Goal: Task Accomplishment & Management: Manage account settings

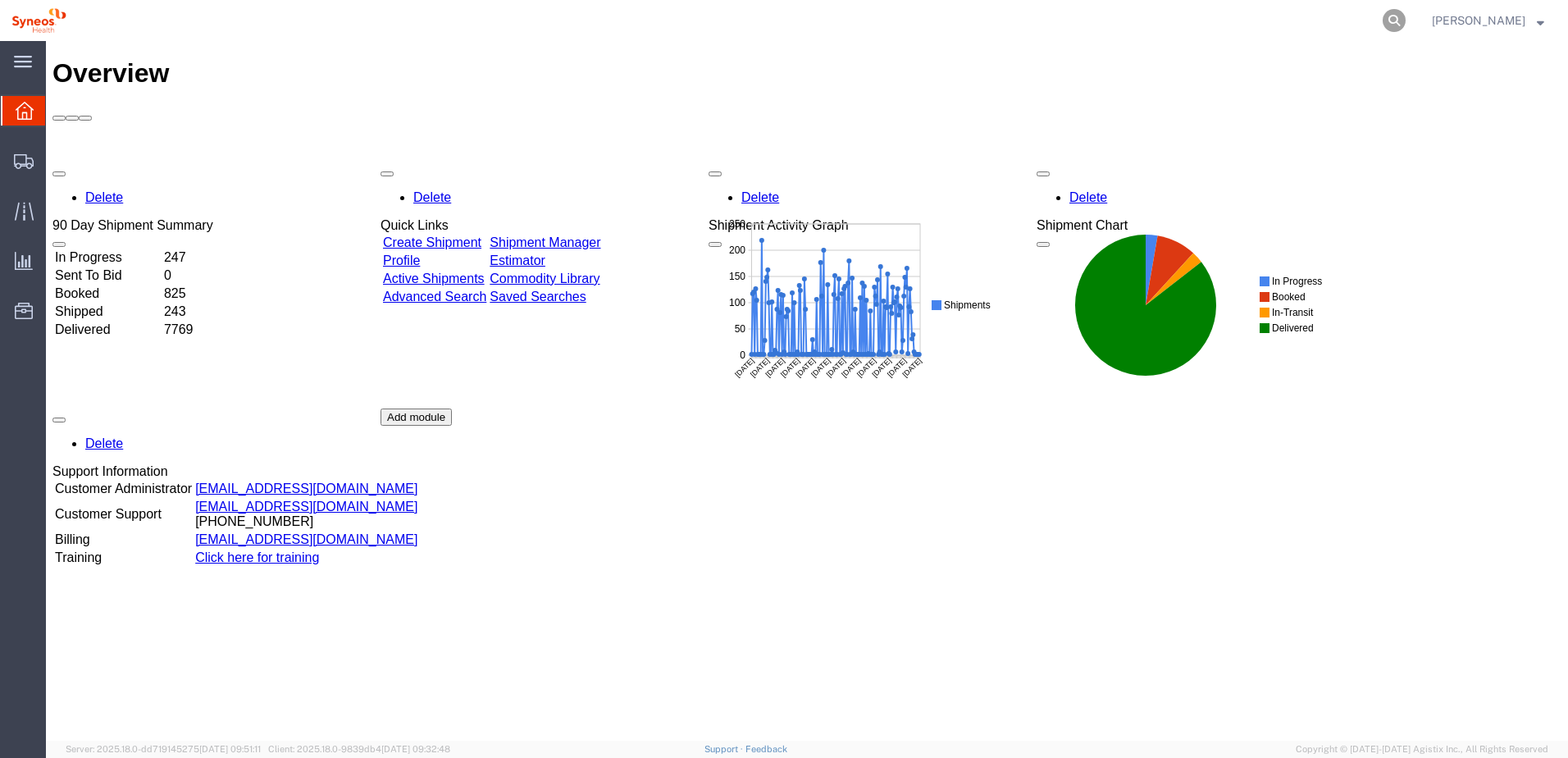
click at [1400, 19] on icon at bounding box center [1394, 21] width 23 height 23
click at [1062, 23] on input "search" at bounding box center [1133, 21] width 498 height 39
paste input "56790068"
type input "56790068"
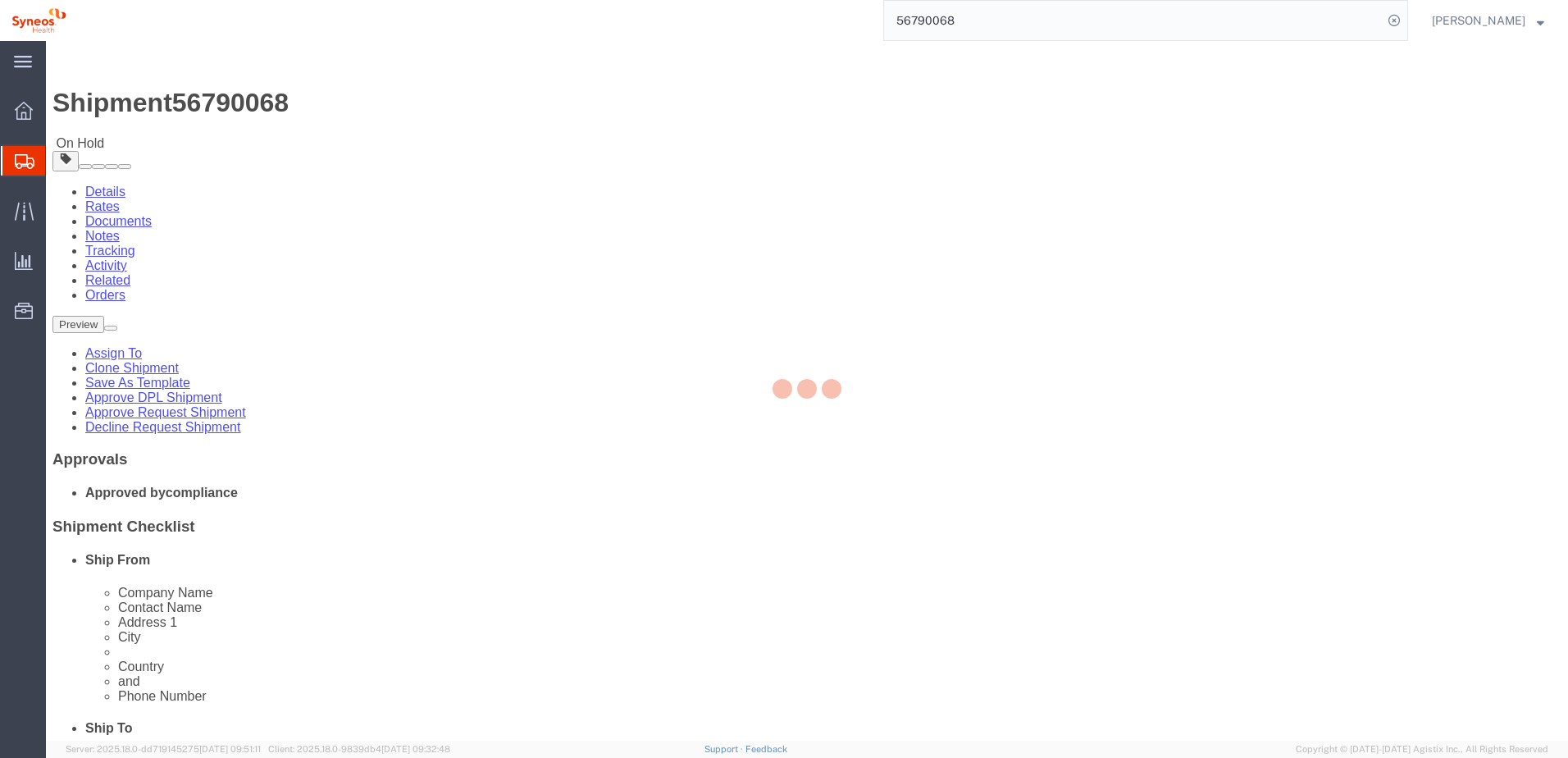
select select
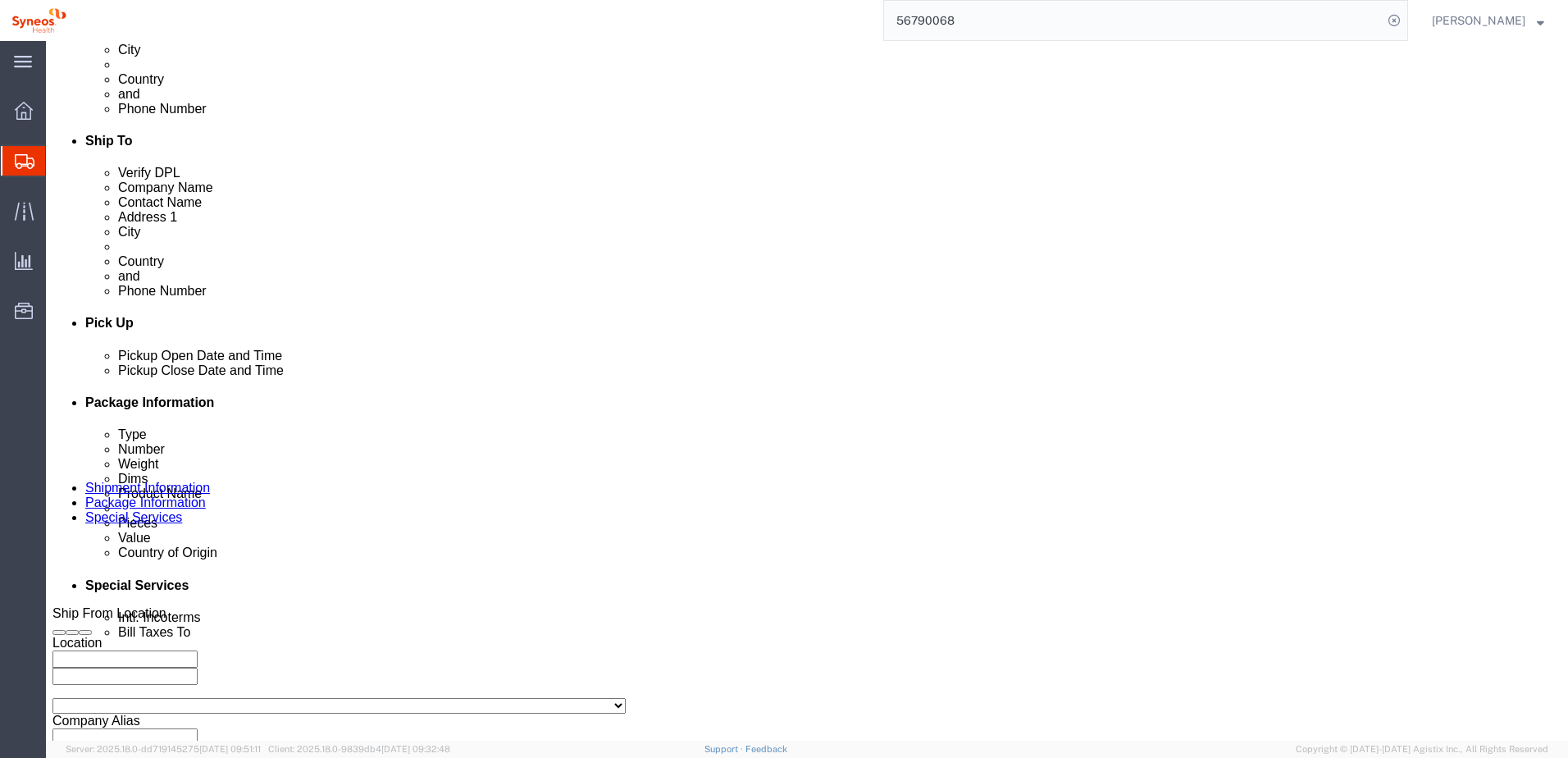
scroll to position [710, 0]
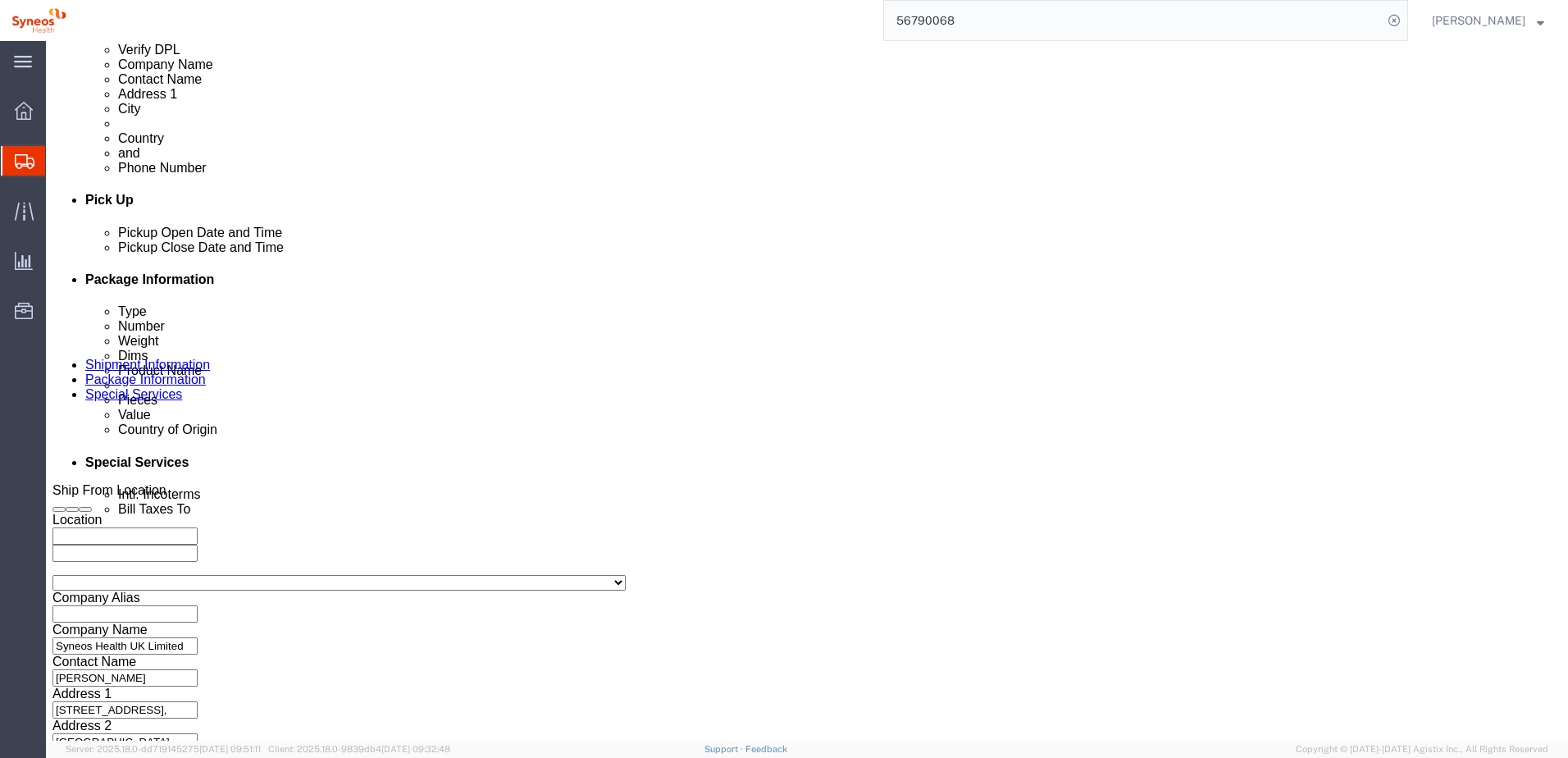
click div "Previous Continue"
click button "Continue"
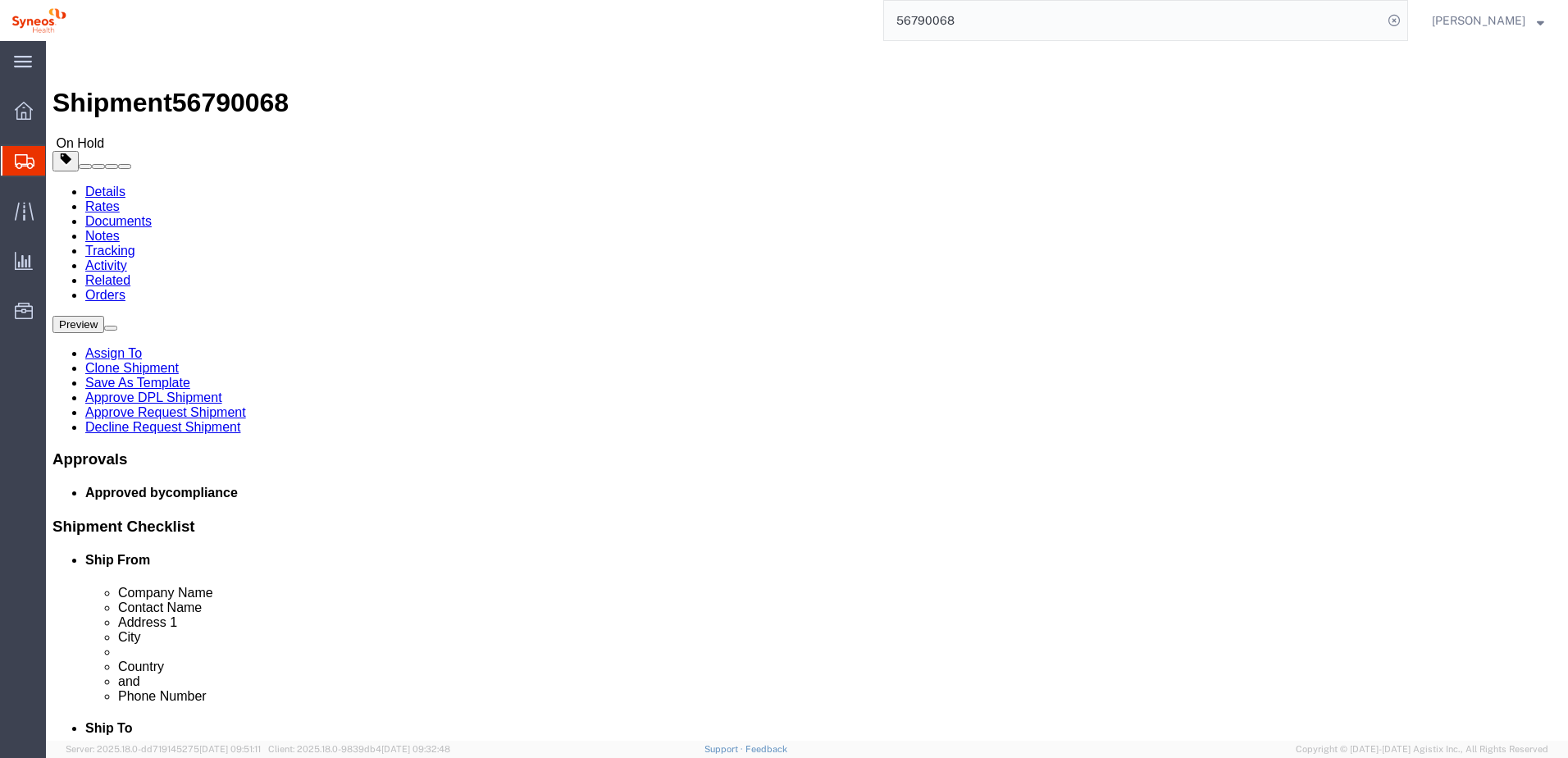
click button "Continue"
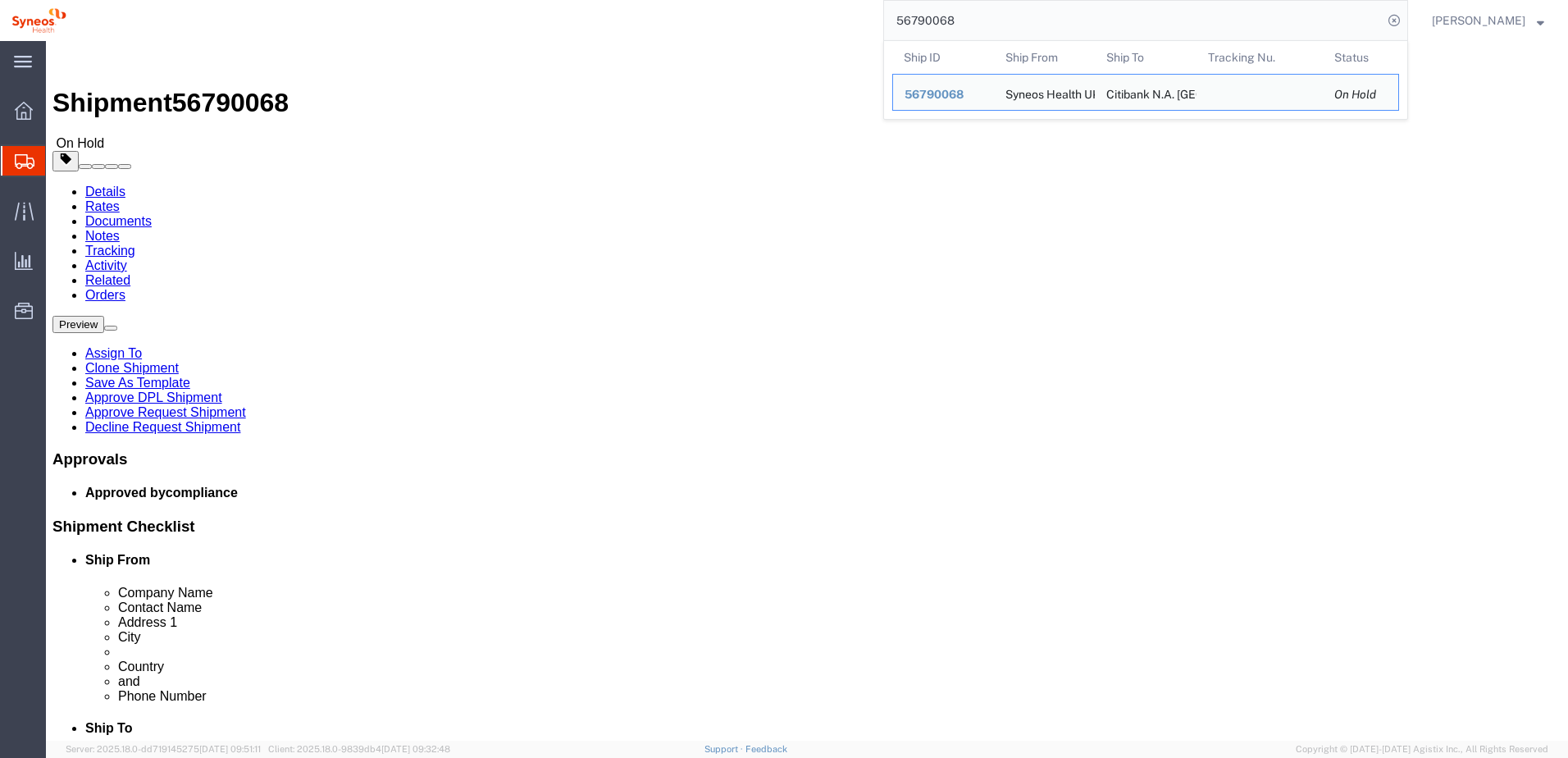
drag, startPoint x: 1109, startPoint y: 13, endPoint x: 1091, endPoint y: 8, distance: 18.7
click at [1109, 14] on input "56790068" at bounding box center [1133, 21] width 498 height 39
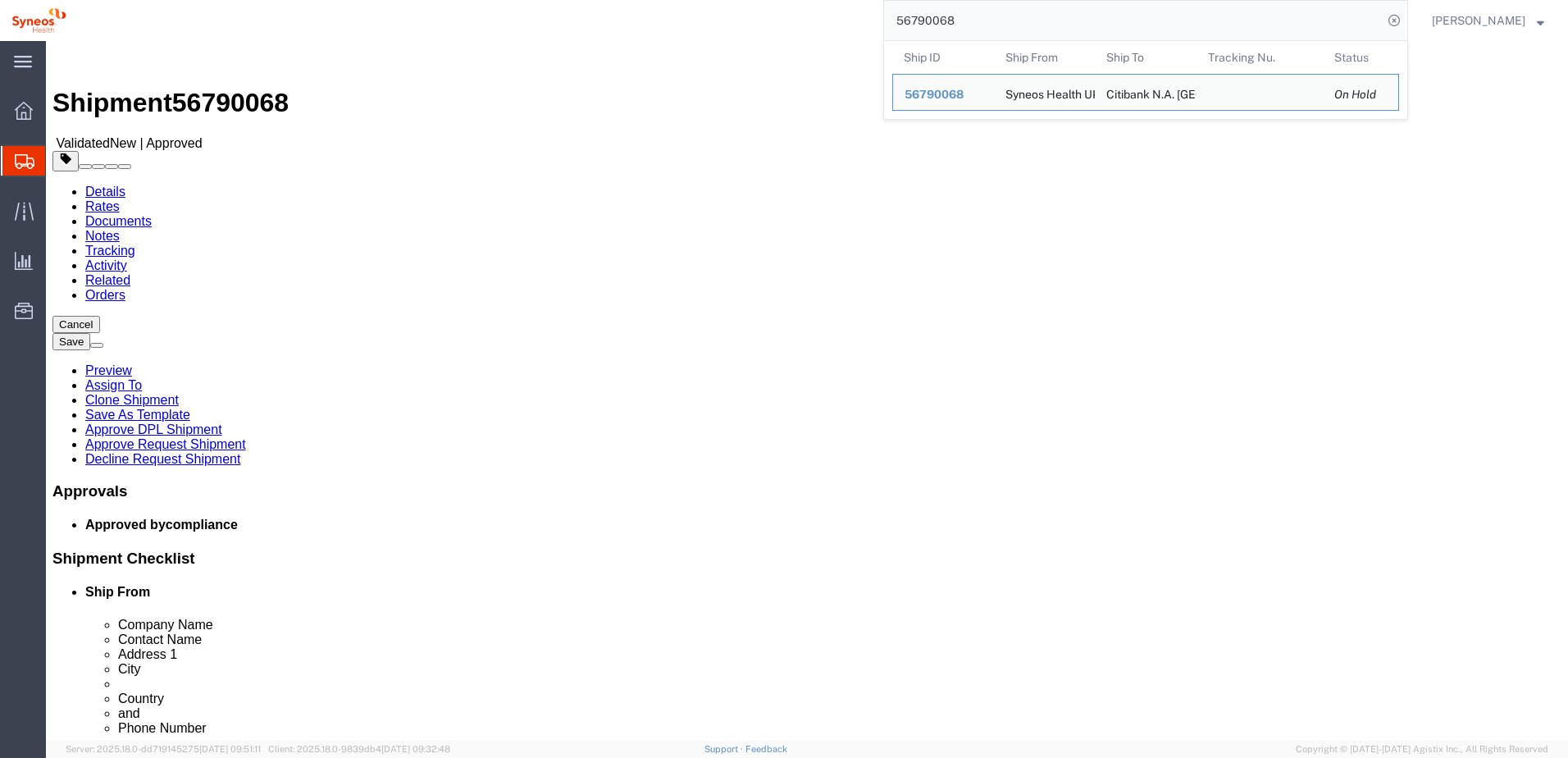
click at [1034, 20] on input "56790068" at bounding box center [1133, 21] width 498 height 39
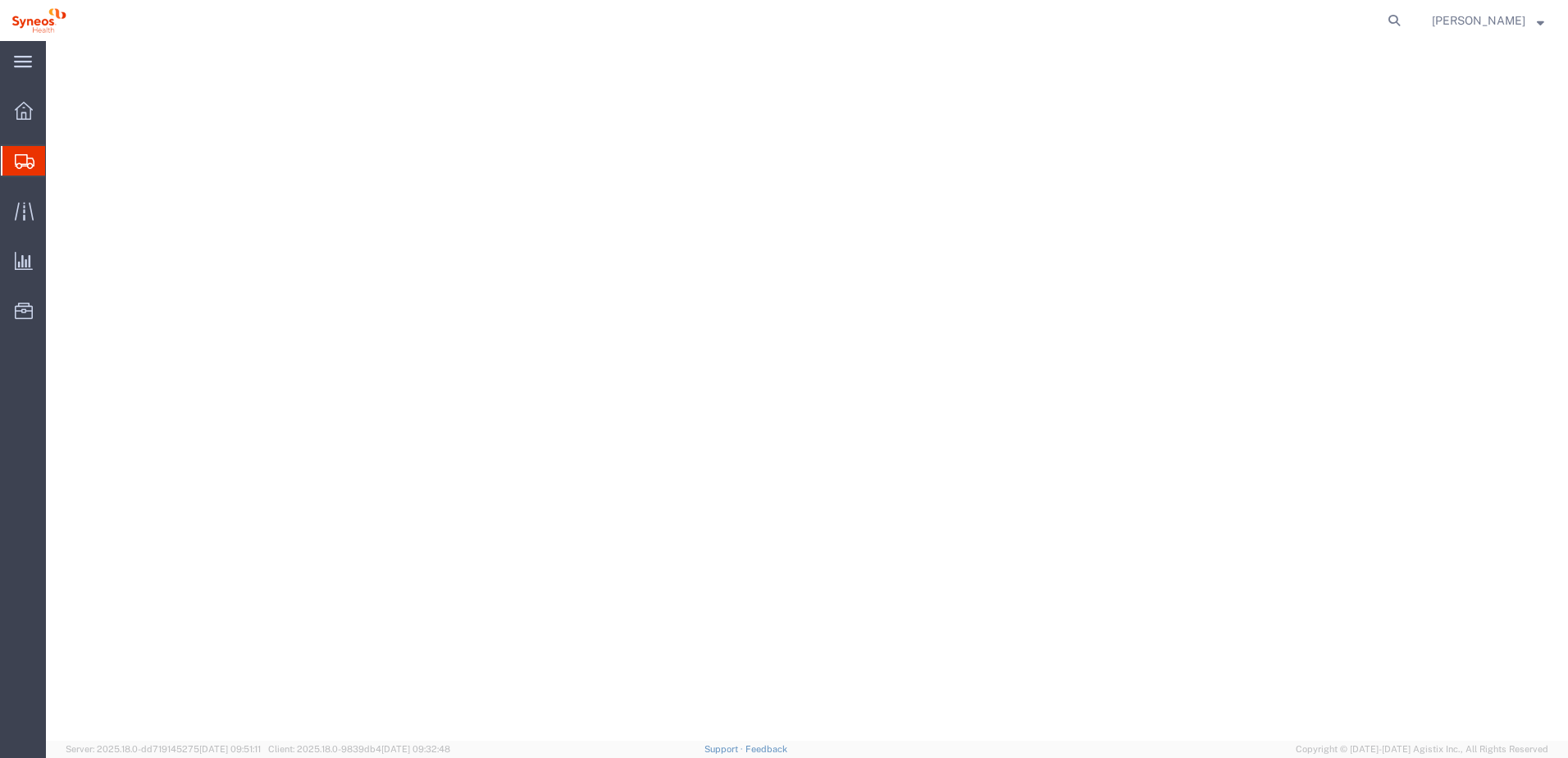
select select
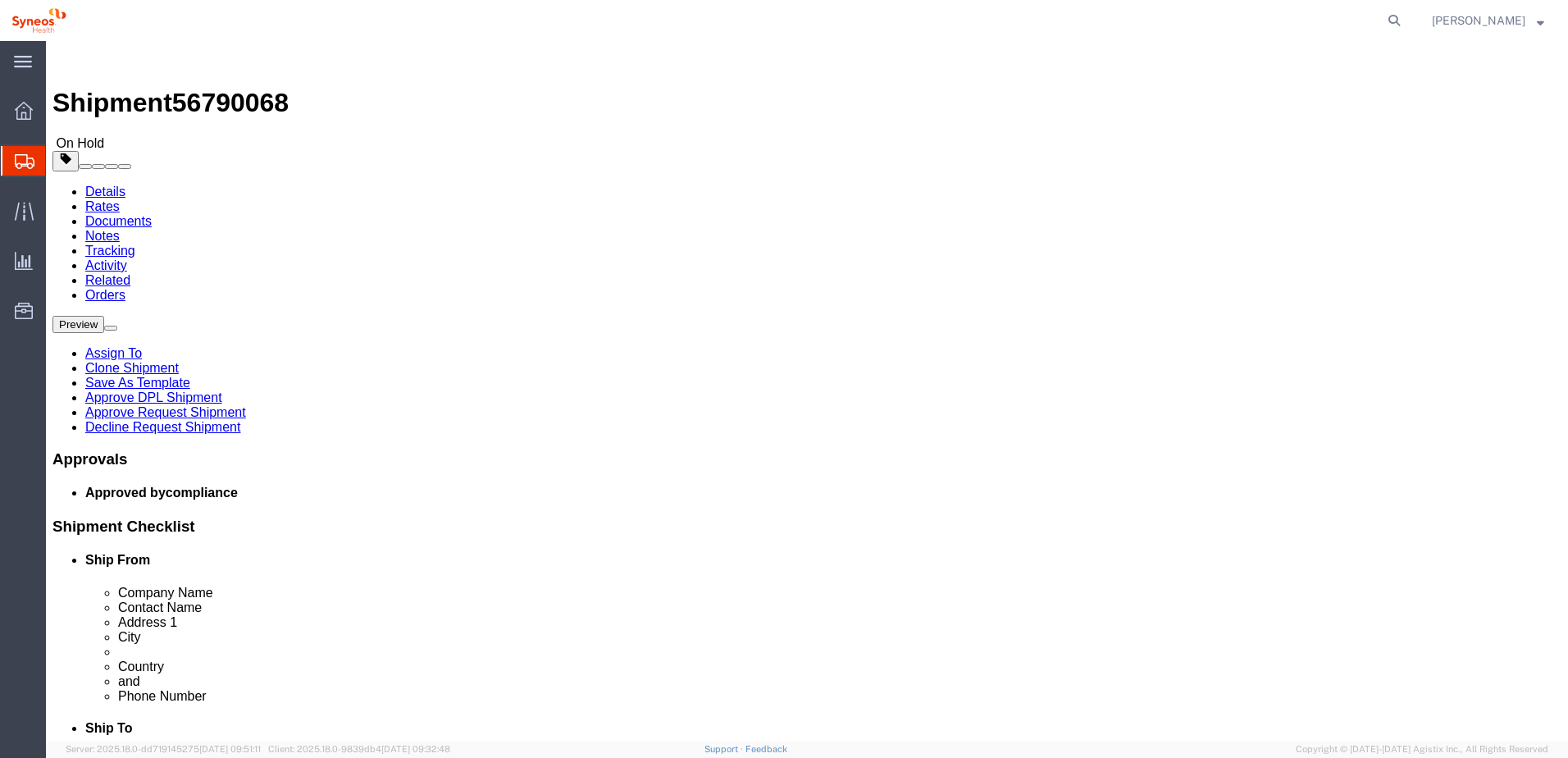
click link "Approve DPL Shipment"
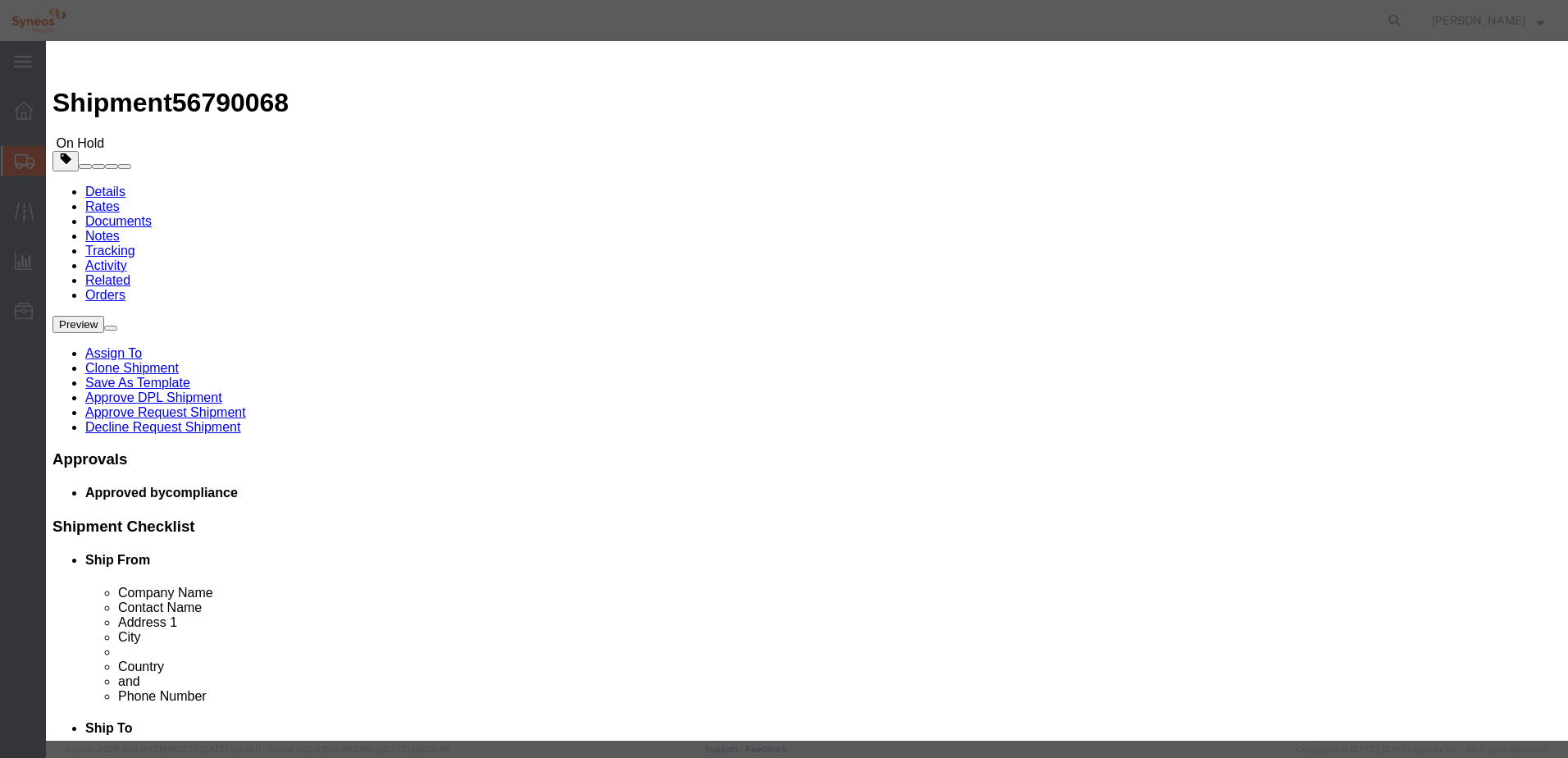
click button "Yes"
